Goal: Use online tool/utility: Utilize a website feature to perform a specific function

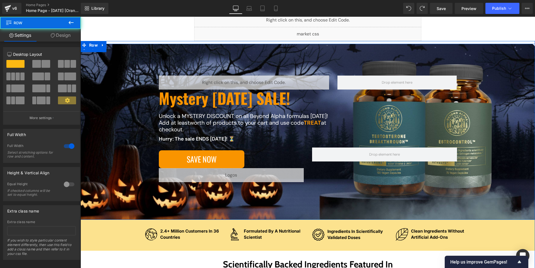
click at [124, 105] on div "Liquid Mystery [DATE] SALE! Heading Unlock a MYSTERY DISCOUNT on all Beyond Alp…" at bounding box center [308, 139] width 432 height 129
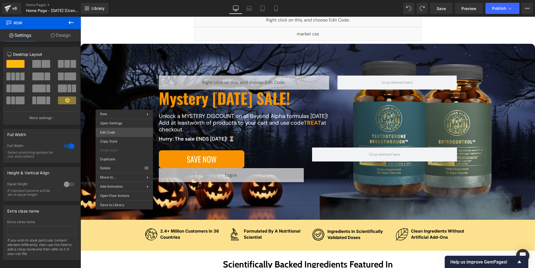
click at [127, 0] on div "You are previewing how the will restyle your page. You can not edit Elements in…" at bounding box center [267, 0] width 535 height 0
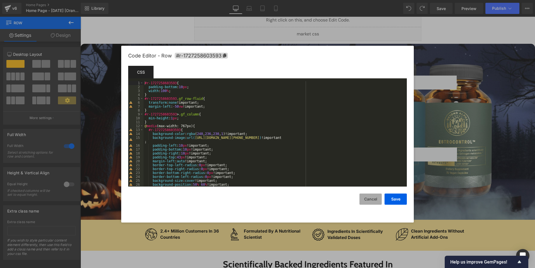
click at [371, 197] on button "Cancel" at bounding box center [370, 198] width 22 height 11
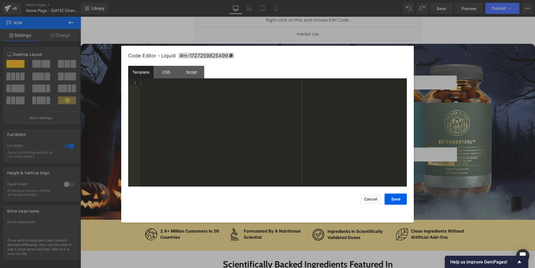
click at [200, 0] on div "You are previewing how the will restyle your page. You can not edit Elements in…" at bounding box center [267, 0] width 535 height 0
click at [190, 74] on div "Script" at bounding box center [191, 72] width 25 height 13
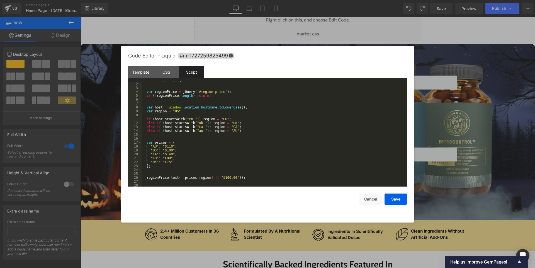
scroll to position [3, 0]
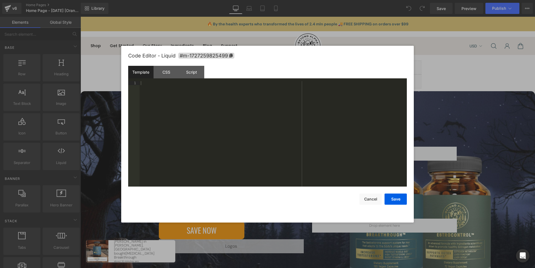
click at [214, 0] on div "You are previewing how the will restyle your page. You can not edit Elements in…" at bounding box center [267, 0] width 535 height 0
click at [191, 71] on div "Script" at bounding box center [191, 72] width 25 height 13
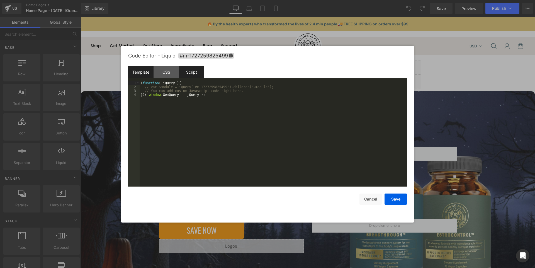
click at [146, 75] on div "Template" at bounding box center [140, 72] width 25 height 13
click at [369, 198] on button "Cancel" at bounding box center [370, 198] width 22 height 11
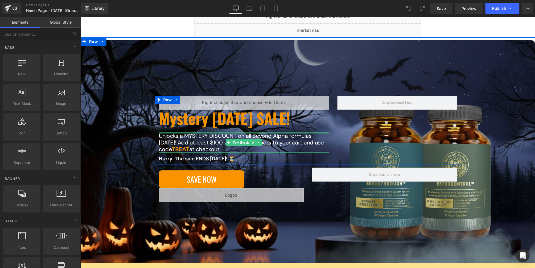
scroll to position [54, 0]
